Goal: Find specific page/section: Find specific page/section

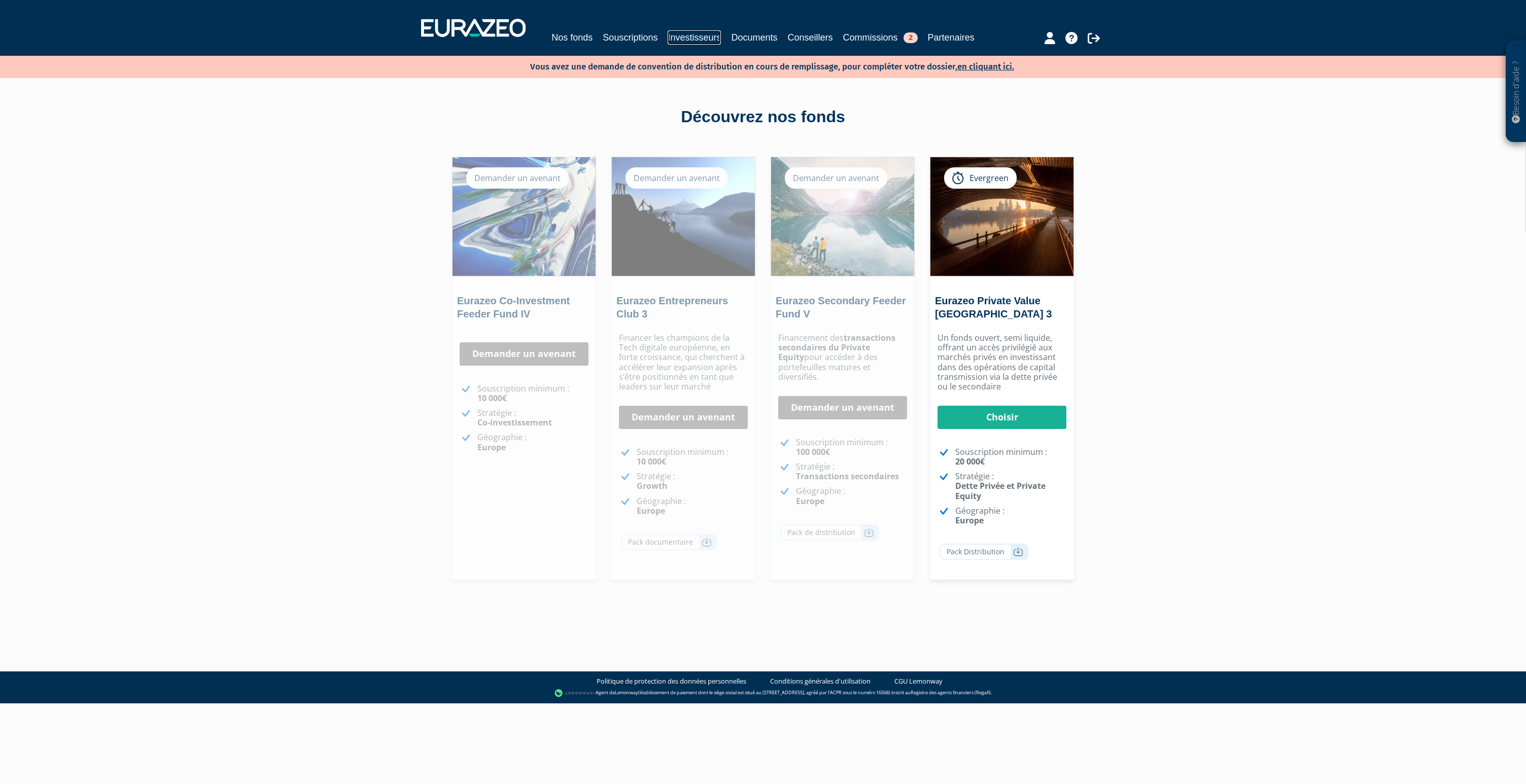
click at [692, 40] on link "Investisseurs" at bounding box center [694, 37] width 53 height 14
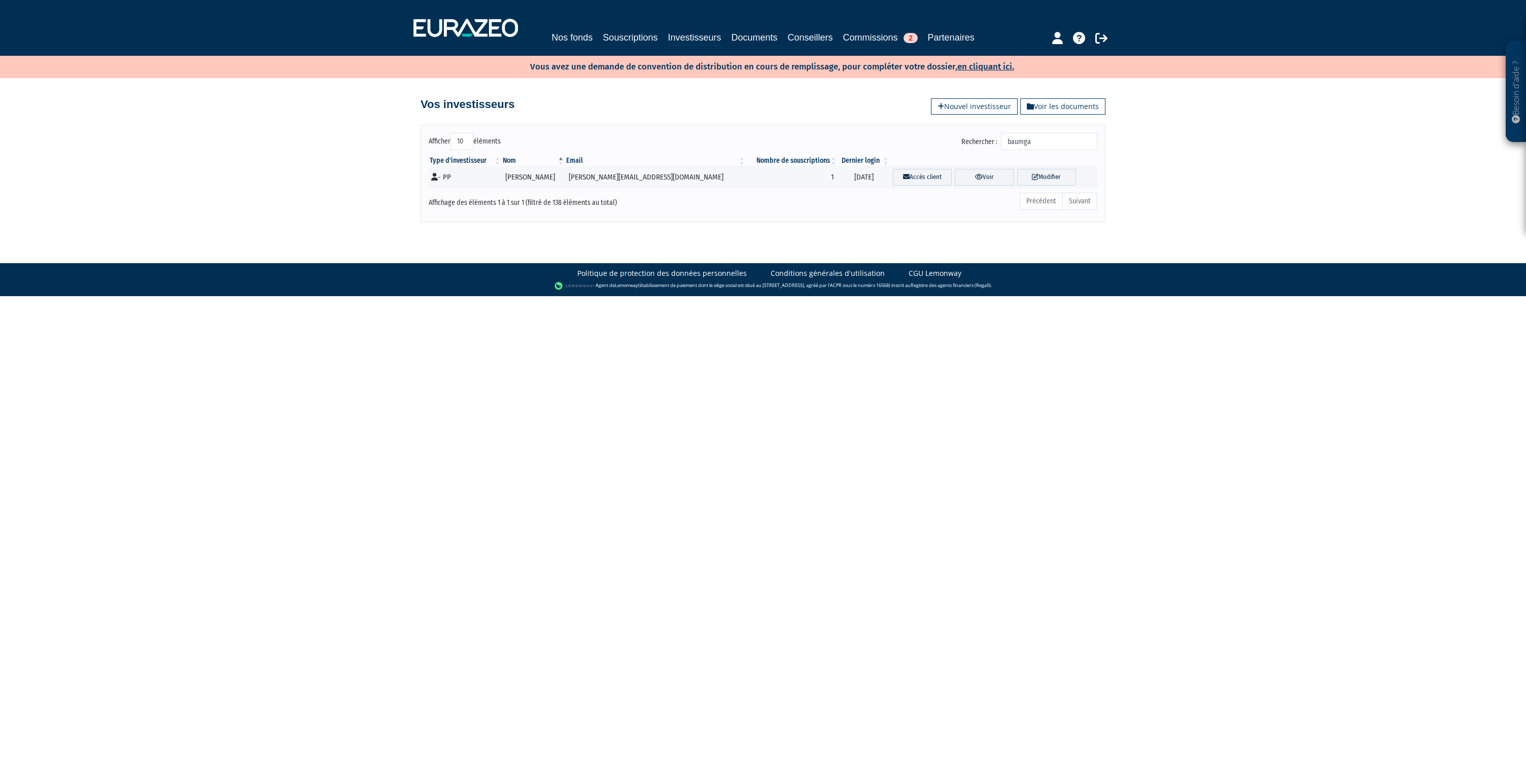
click at [1049, 144] on input "baumga" at bounding box center [1049, 141] width 97 height 17
type input "prin"
click at [969, 178] on link "Voir" at bounding box center [975, 177] width 65 height 17
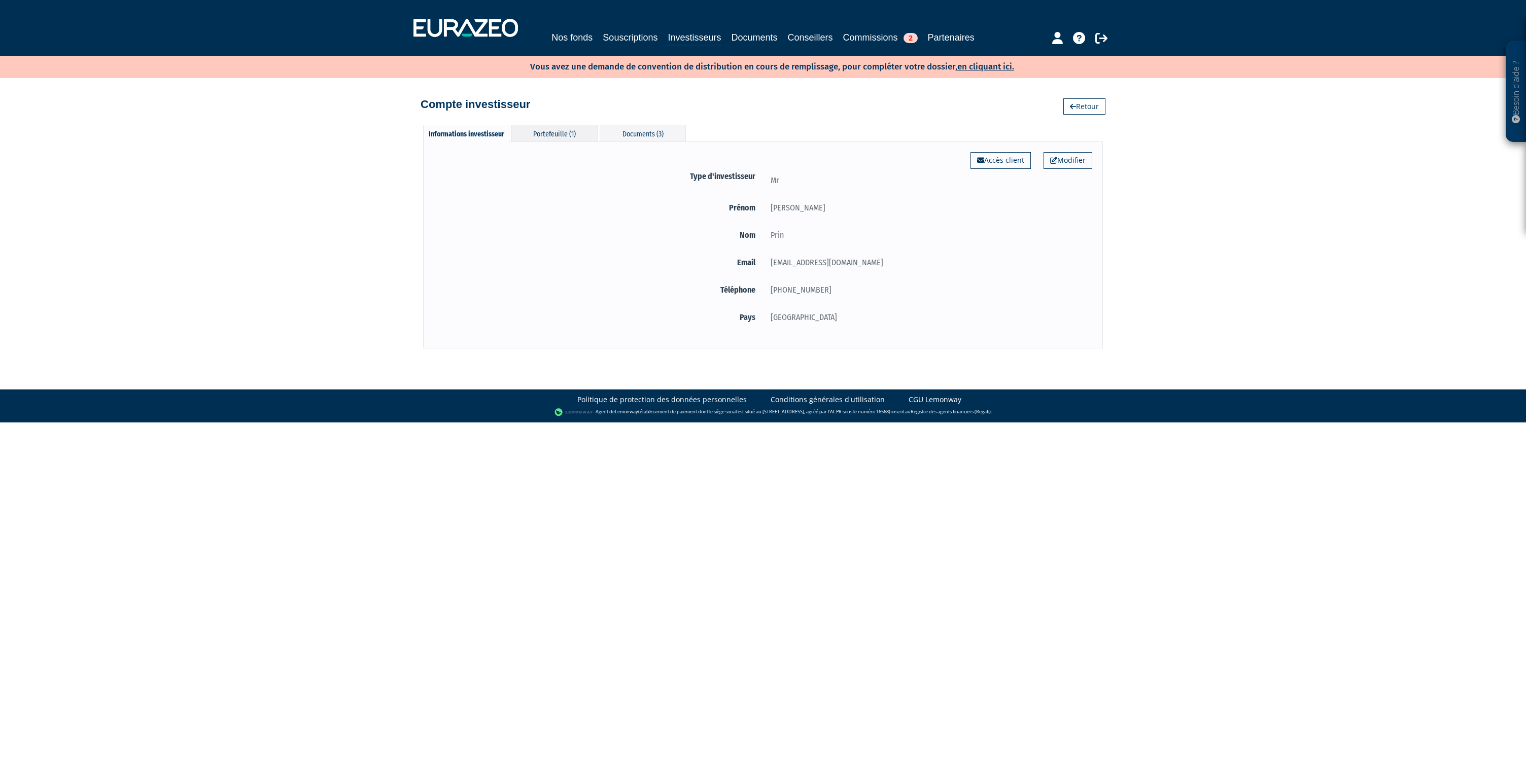
click at [531, 131] on div "Portefeuille (1)" at bounding box center [554, 133] width 86 height 17
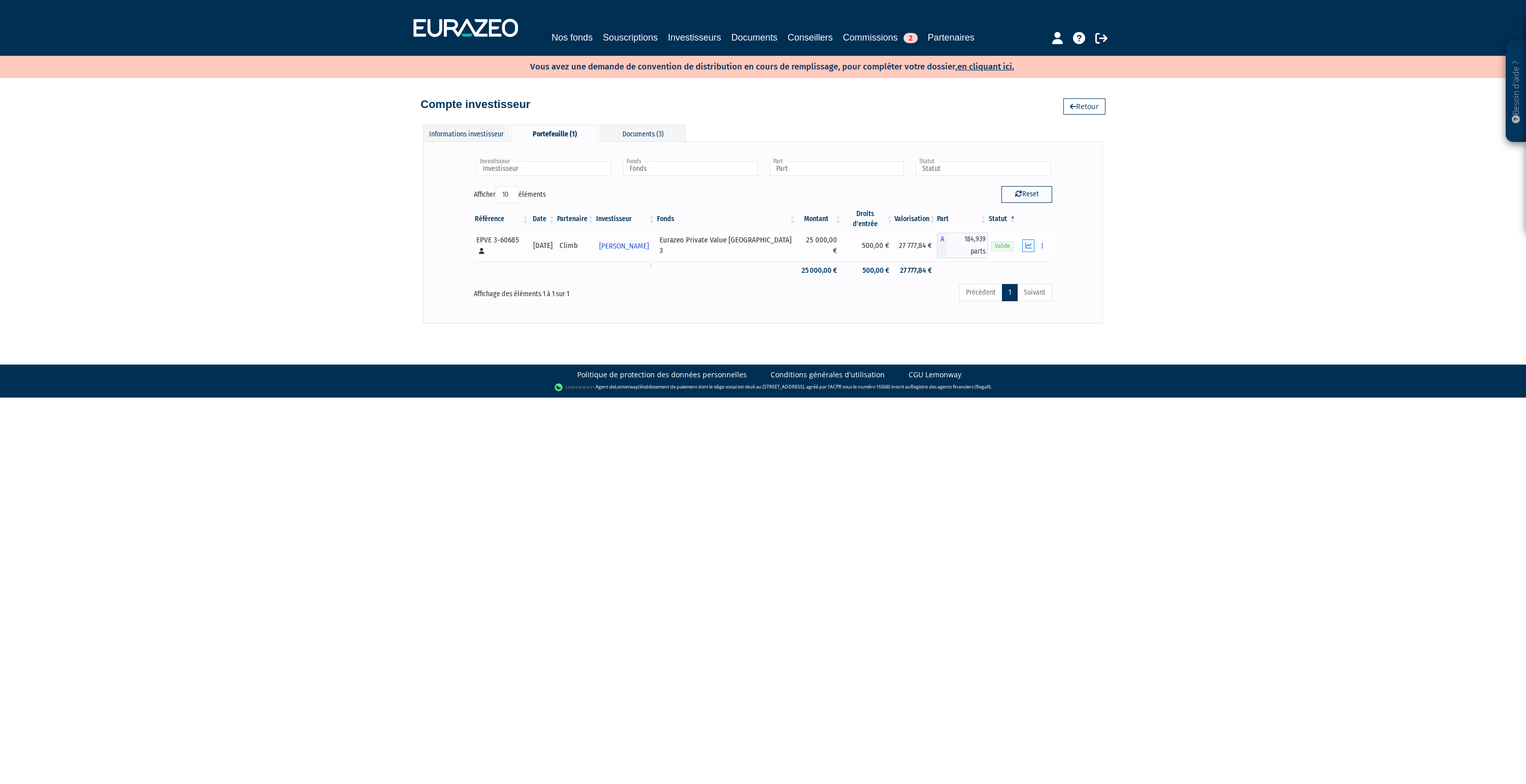
click at [1033, 242] on button "button" at bounding box center [1028, 245] width 12 height 12
